Goal: Obtain resource: Obtain resource

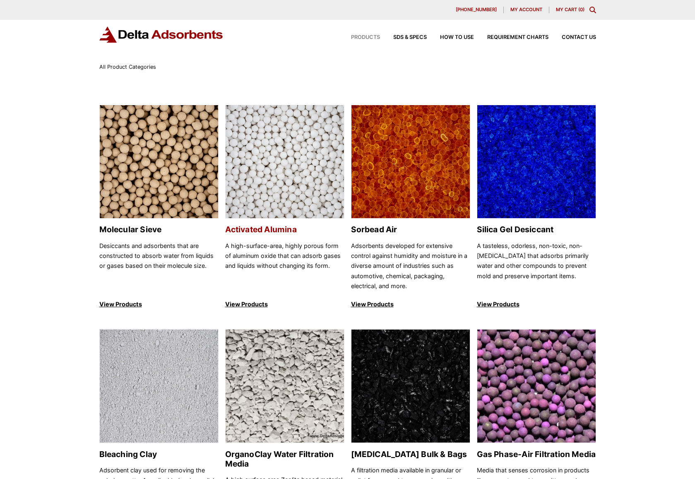
click at [270, 231] on h2 "Activated Alumina" at bounding box center [284, 230] width 119 height 10
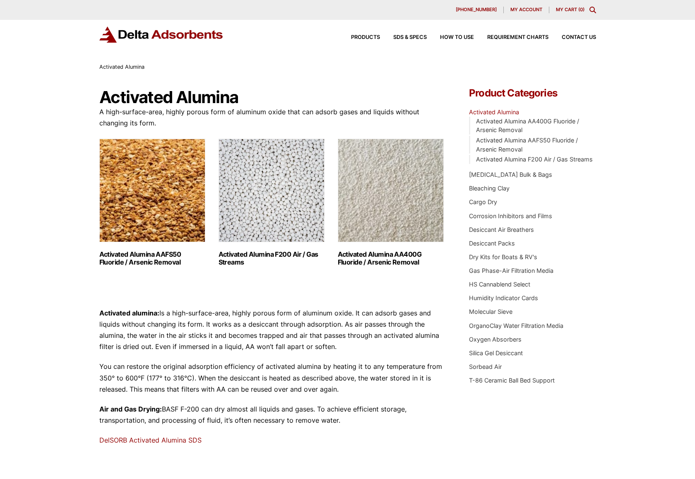
click at [379, 244] on link "Activated Alumina AA400G Fluoride / Arsenic Removal (2)" at bounding box center [391, 202] width 106 height 127
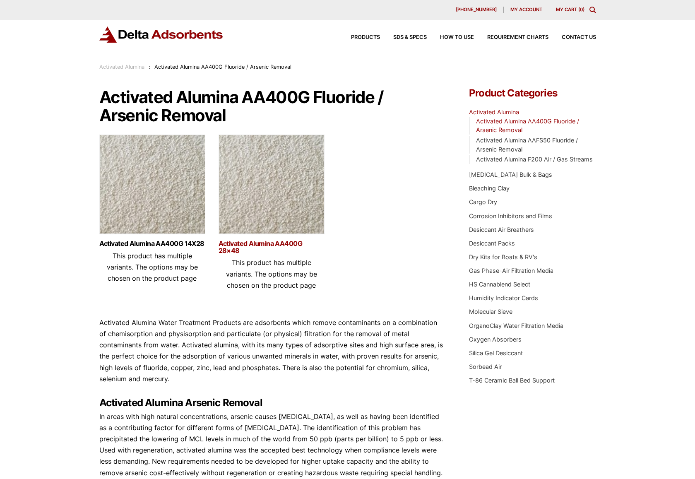
click at [247, 248] on link "Activated Alumina AA400G 28×48" at bounding box center [272, 247] width 106 height 14
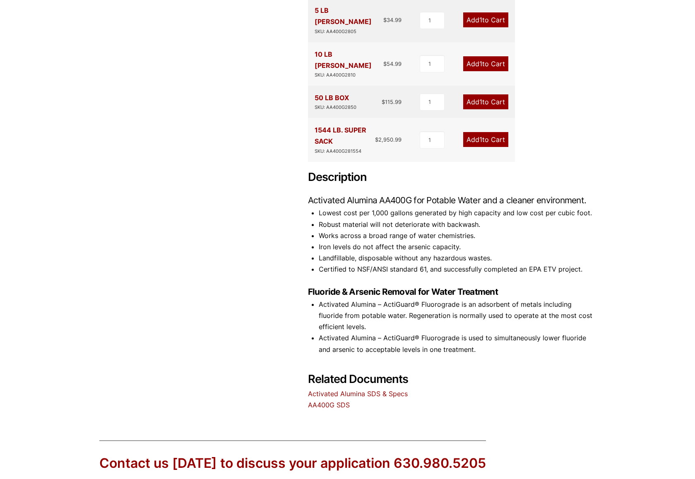
scroll to position [256, 0]
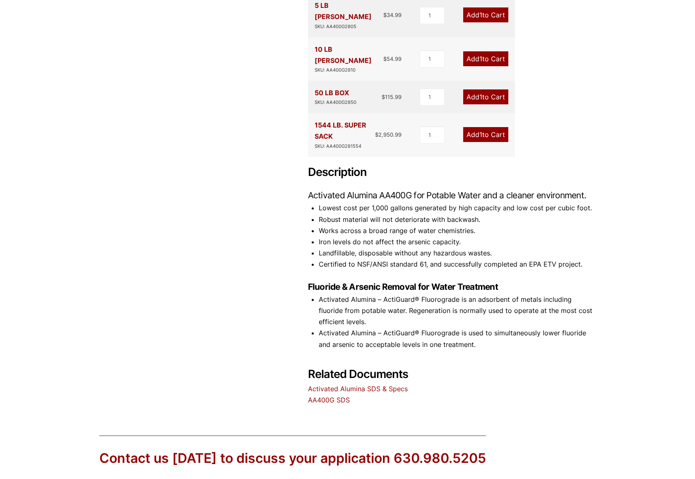
click at [348, 384] on link "Activated Alumina SDS & Specs" at bounding box center [358, 388] width 100 height 8
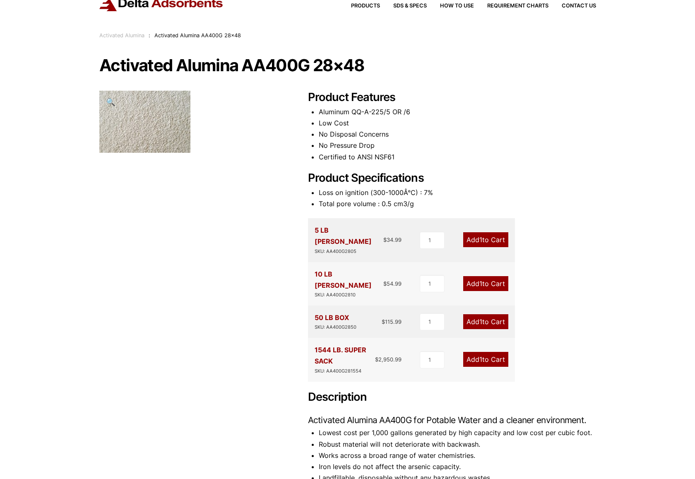
scroll to position [0, 0]
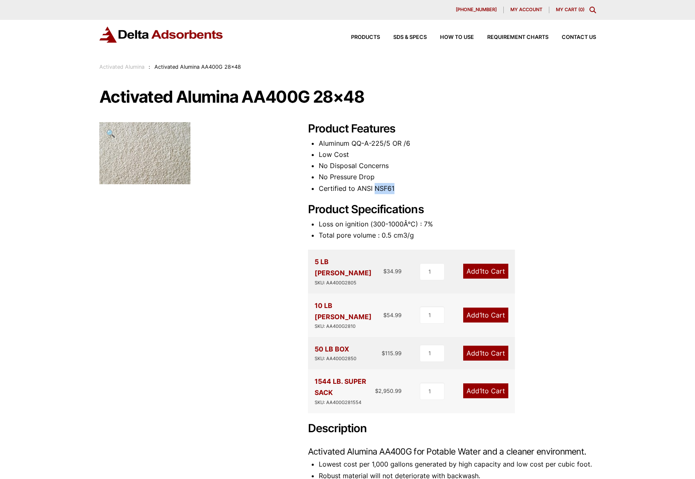
drag, startPoint x: 375, startPoint y: 188, endPoint x: 400, endPoint y: 187, distance: 25.7
click at [401, 187] on li "Certified to ANSI NSF61" at bounding box center [457, 188] width 277 height 11
drag, startPoint x: 318, startPoint y: 186, endPoint x: 404, endPoint y: 189, distance: 85.3
click at [404, 189] on div "Product Features Aluminum QQ-A-225/5 OR /6 Low Cost No Disposal Concerns No Pre…" at bounding box center [452, 392] width 288 height 540
copy li "Certified to ANSI NSF61"
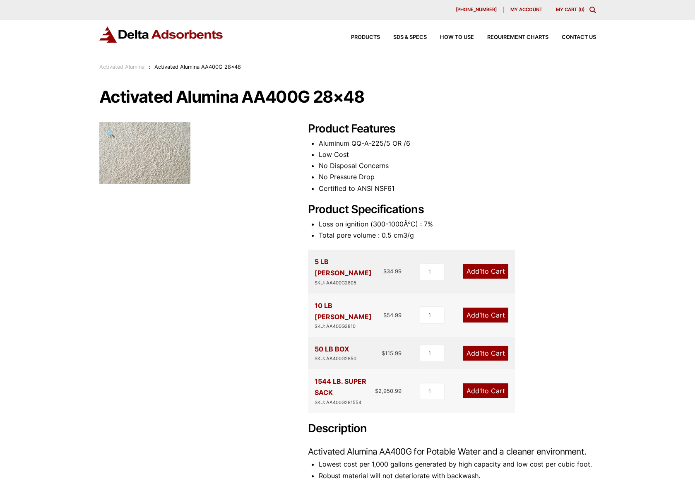
click at [590, 9] on icon "Toggle Modal Content" at bounding box center [592, 10] width 7 height 7
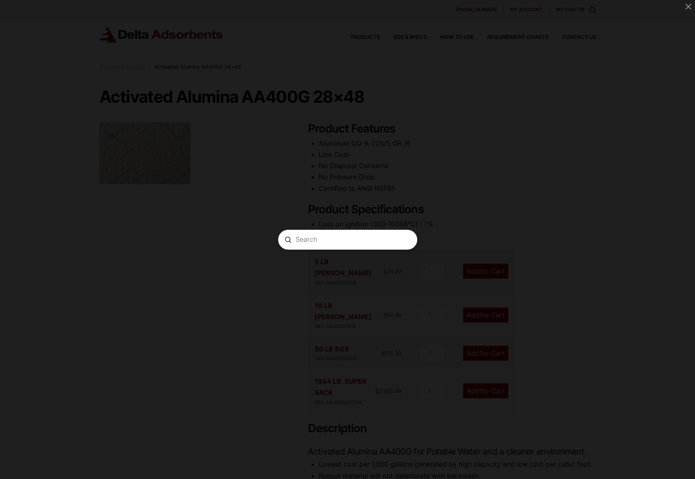
click at [308, 244] on form "Search Submit Clear" at bounding box center [347, 240] width 139 height 20
type input "certified to ansi NSF61"
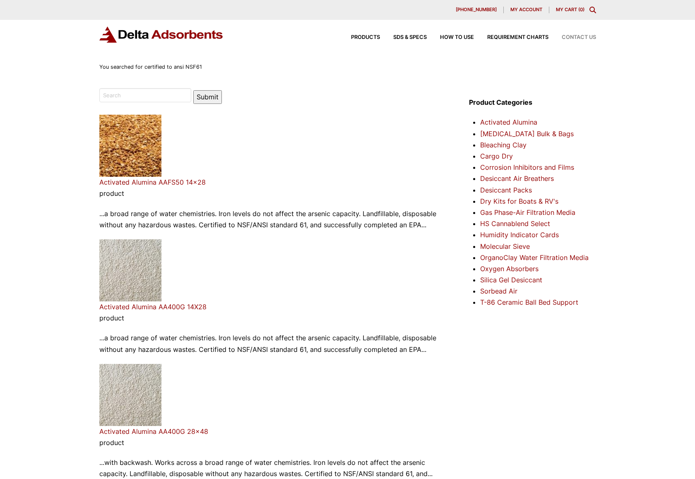
click at [579, 38] on span "Contact Us" at bounding box center [579, 37] width 34 height 5
click at [575, 35] on span "Contact Us" at bounding box center [579, 37] width 34 height 5
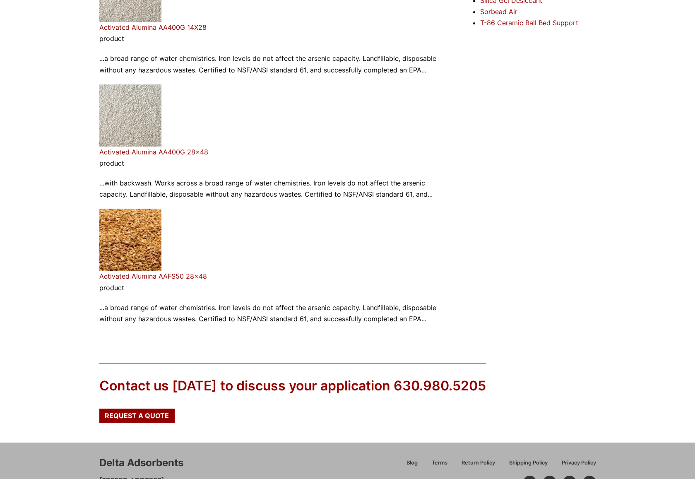
scroll to position [277, 0]
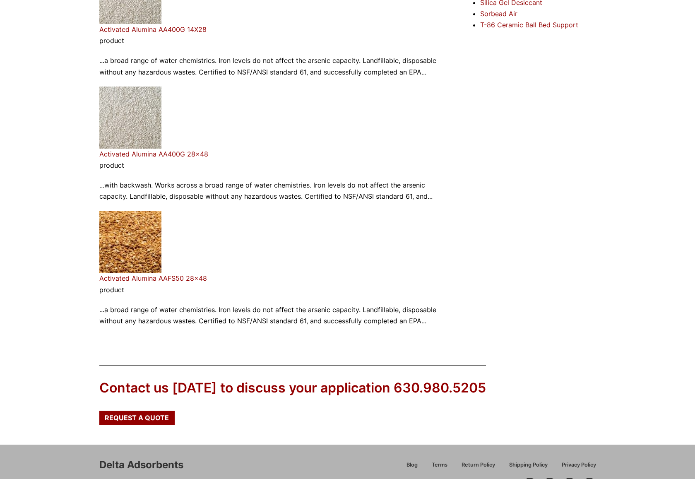
click at [156, 154] on link "Activated Alumina AA400G 28×48" at bounding box center [153, 154] width 109 height 8
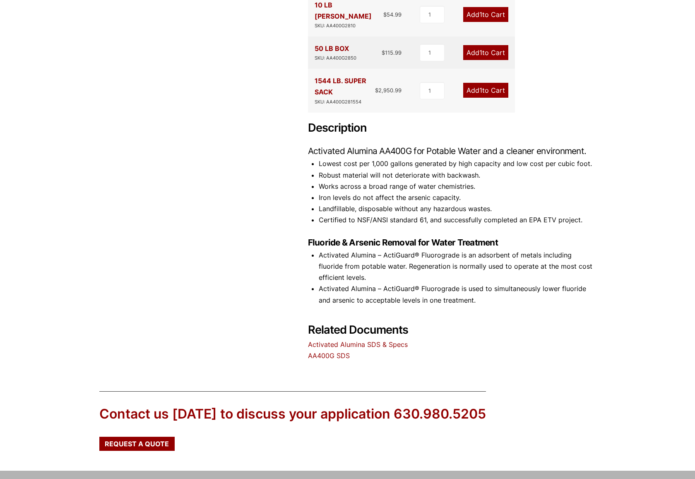
scroll to position [310, 0]
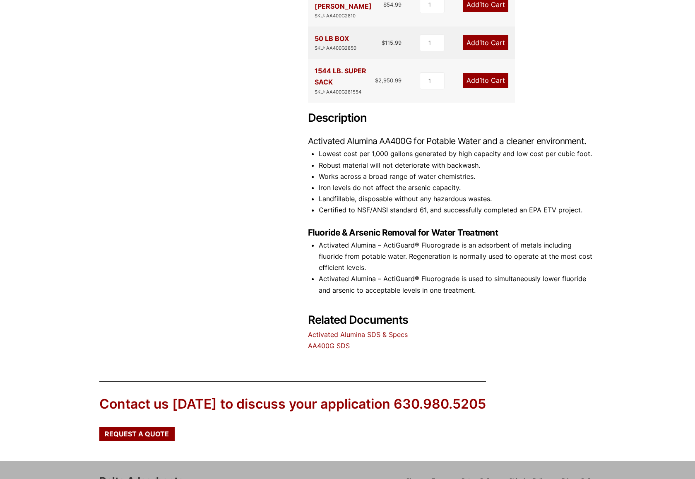
click at [344, 330] on link "Activated Alumina SDS & Specs" at bounding box center [358, 334] width 100 height 8
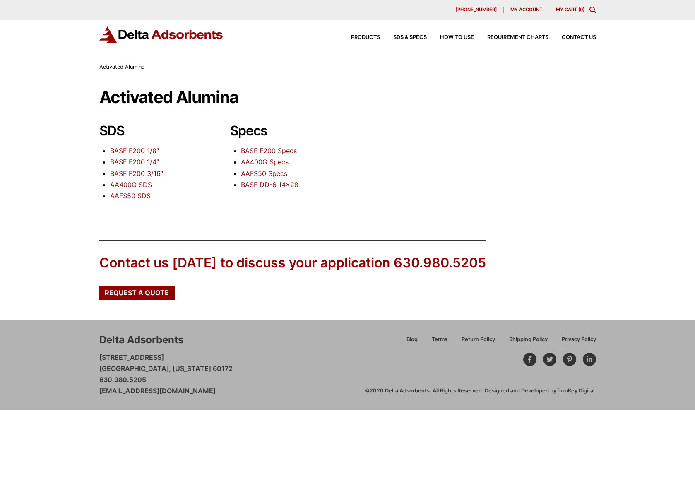
click at [135, 185] on link "AA400G SDS" at bounding box center [131, 184] width 42 height 8
click at [253, 163] on link "AA400G Specs" at bounding box center [265, 162] width 48 height 8
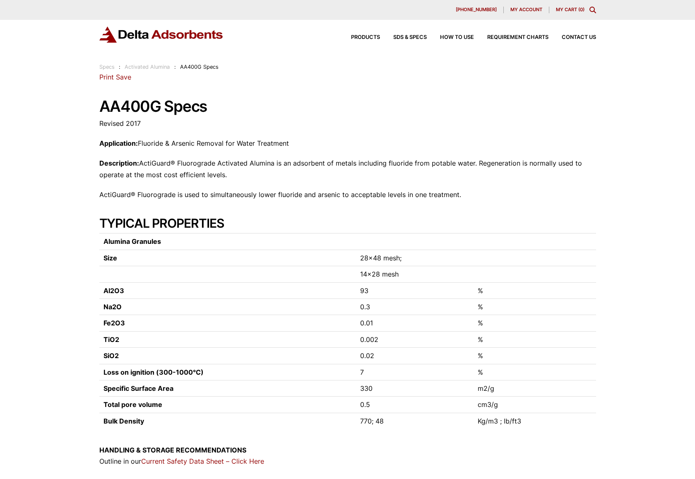
click at [125, 78] on link "Save" at bounding box center [123, 77] width 15 height 8
